Goal: Task Accomplishment & Management: Use online tool/utility

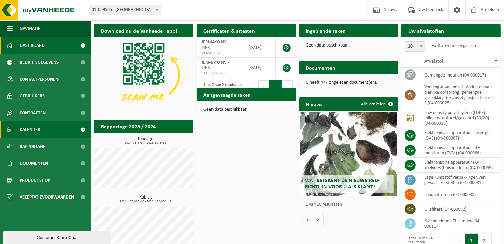
click at [21, 129] on span "Kalender" at bounding box center [30, 129] width 21 height 17
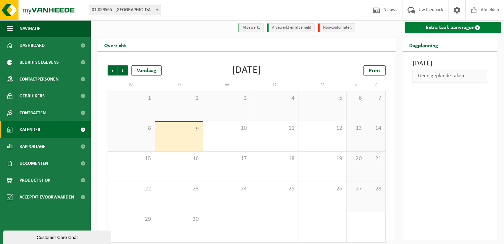
click at [447, 25] on link "Extra taak aanvragen" at bounding box center [453, 27] width 97 height 11
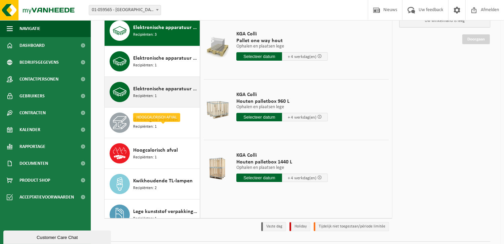
scroll to position [34, 0]
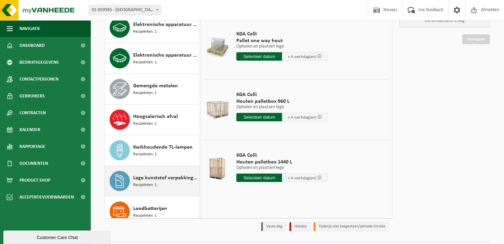
click at [167, 183] on div "Lege kunststof verpakkingen van gevaarlijke stoffen Recipiënten: 1" at bounding box center [165, 181] width 65 height 20
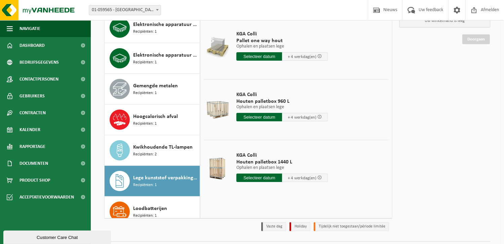
scroll to position [183, 0]
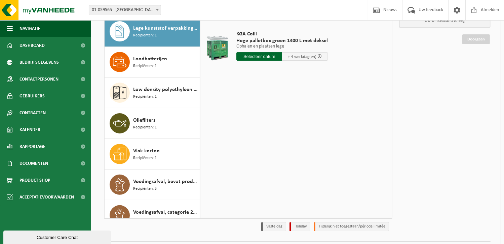
click at [247, 55] on input "text" at bounding box center [260, 56] width 46 height 8
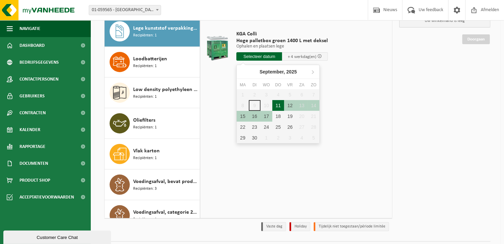
click at [277, 105] on div "11" at bounding box center [279, 105] width 12 height 11
type input "Van 2025-09-11"
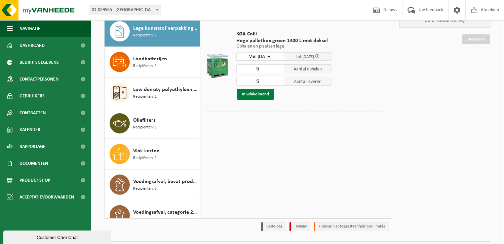
click at [252, 96] on button "In winkelmand" at bounding box center [255, 94] width 37 height 11
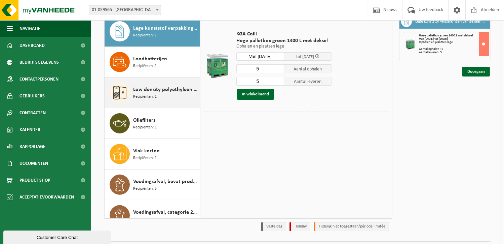
click at [178, 96] on div "Low density polyethyleen (LDPE) folie, los, naturel/gekleurd (80/20) Recipiënte…" at bounding box center [165, 92] width 65 height 20
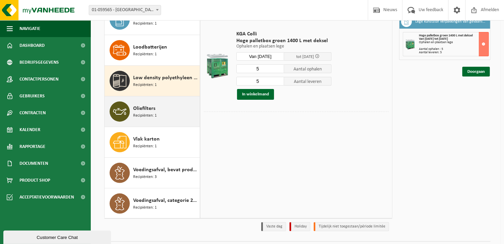
click at [162, 104] on div "Oliefilters Recipiënten: 1" at bounding box center [165, 111] width 65 height 20
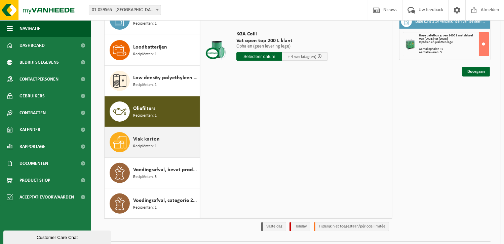
click at [159, 133] on div "Vlak karton Recipiënten: 1" at bounding box center [165, 142] width 65 height 20
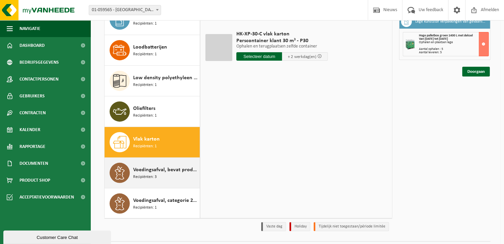
click at [146, 177] on span "Recipiënten: 3" at bounding box center [145, 177] width 24 height 6
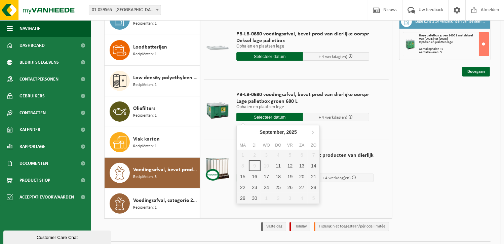
click at [263, 116] on input "text" at bounding box center [270, 117] width 67 height 8
click at [277, 164] on div "11" at bounding box center [279, 165] width 12 height 11
type input "Van 2025-09-11"
type input "2025-09-11"
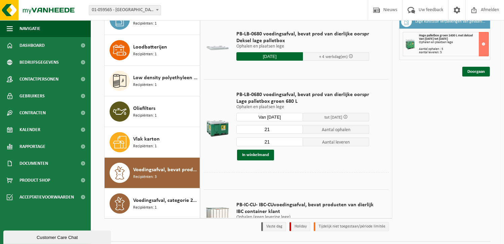
click at [271, 130] on input "21" at bounding box center [270, 129] width 67 height 9
type input "20"
click at [295, 130] on input "20" at bounding box center [270, 129] width 67 height 9
type input "20"
click at [296, 143] on input "20" at bounding box center [270, 141] width 67 height 9
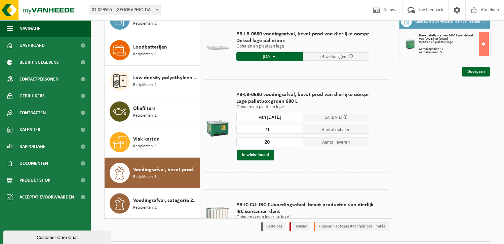
type input "21"
click at [295, 128] on input "21" at bounding box center [270, 129] width 67 height 9
type input "21"
click at [296, 139] on input "21" at bounding box center [270, 141] width 67 height 9
type input "20"
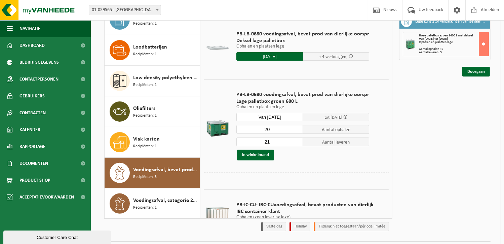
click at [295, 131] on input "20" at bounding box center [270, 129] width 67 height 9
type input "20"
click at [295, 142] on input "20" at bounding box center [270, 141] width 67 height 9
click at [257, 153] on button "In winkelmand" at bounding box center [255, 154] width 37 height 11
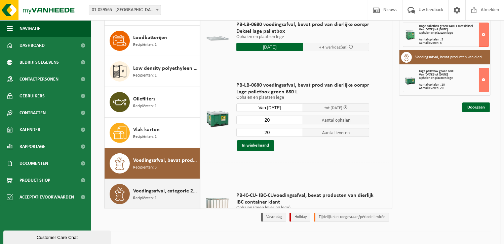
scroll to position [85, 0]
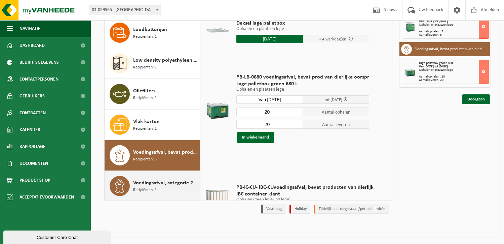
click at [156, 179] on span "Voedingsafval, categorie 2, bevat producten van dierlijke oorsprong, gemengde v…" at bounding box center [165, 183] width 65 height 8
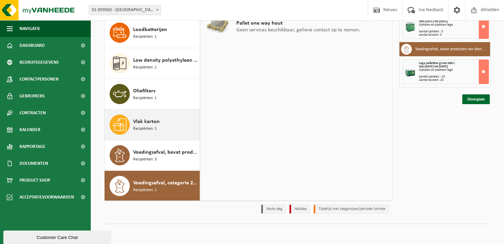
click at [155, 121] on span "Vlak karton" at bounding box center [146, 121] width 27 height 8
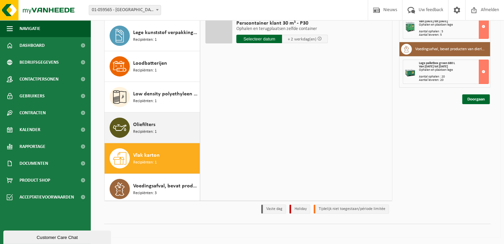
click at [164, 126] on div "Oliefilters Recipiënten: 1" at bounding box center [165, 127] width 65 height 20
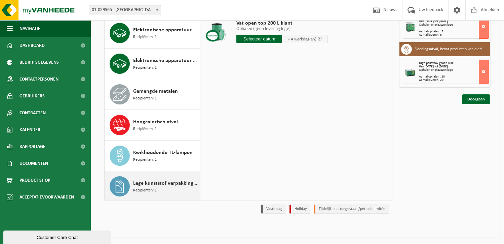
scroll to position [0, 0]
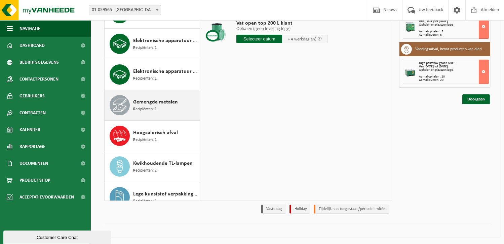
click at [158, 109] on div "Gemengde metalen Recipiënten: 1" at bounding box center [165, 105] width 65 height 20
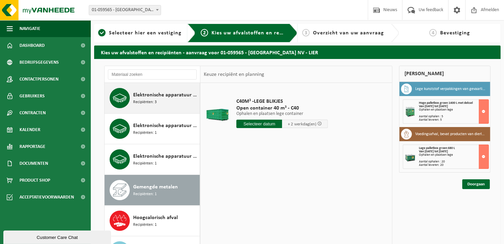
click at [154, 94] on span "Elektronische apparatuur - overige (OVE)" at bounding box center [165, 95] width 65 height 8
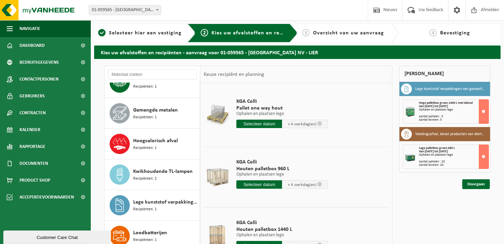
scroll to position [60, 0]
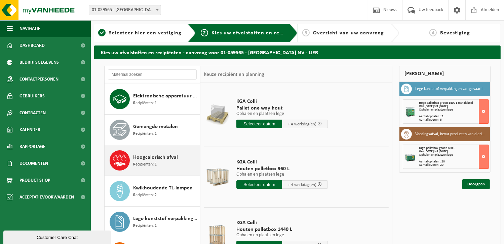
click at [147, 170] on div "Hoogcalorisch afval Recipiënten: 1" at bounding box center [153, 160] width 96 height 30
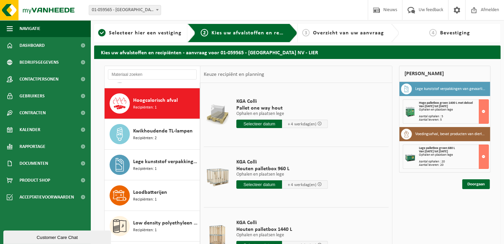
scroll to position [122, 0]
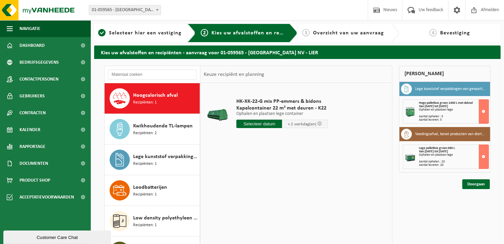
click at [270, 125] on input "text" at bounding box center [260, 123] width 46 height 8
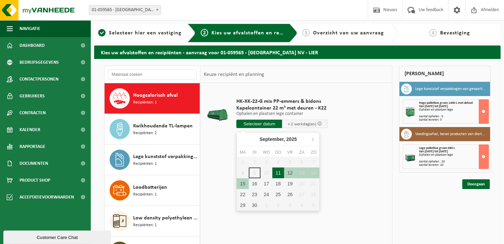
click at [274, 173] on div "11" at bounding box center [279, 172] width 12 height 11
type input "Van 2025-09-11"
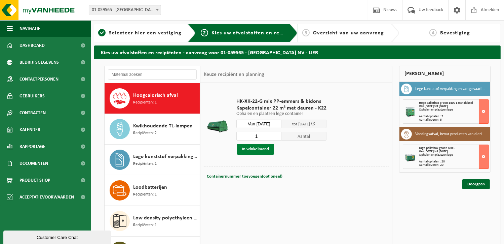
click at [261, 149] on button "In winkelmand" at bounding box center [255, 149] width 37 height 11
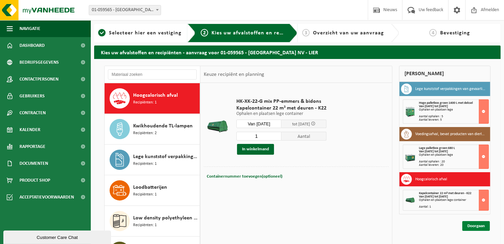
click at [473, 223] on link "Doorgaan" at bounding box center [477, 226] width 28 height 10
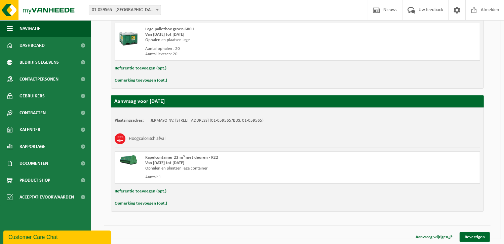
scroll to position [300, 0]
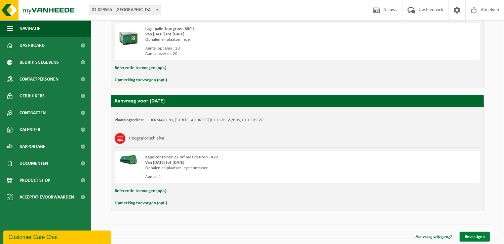
click at [466, 232] on link "Bevestigen" at bounding box center [475, 237] width 30 height 10
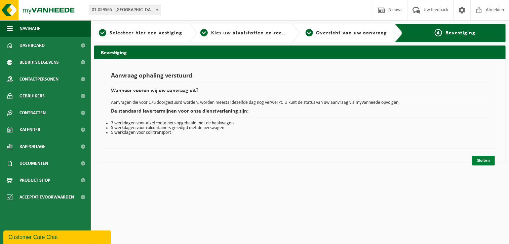
click at [484, 160] on link "Sluiten" at bounding box center [483, 160] width 23 height 10
